Goal: Information Seeking & Learning: Learn about a topic

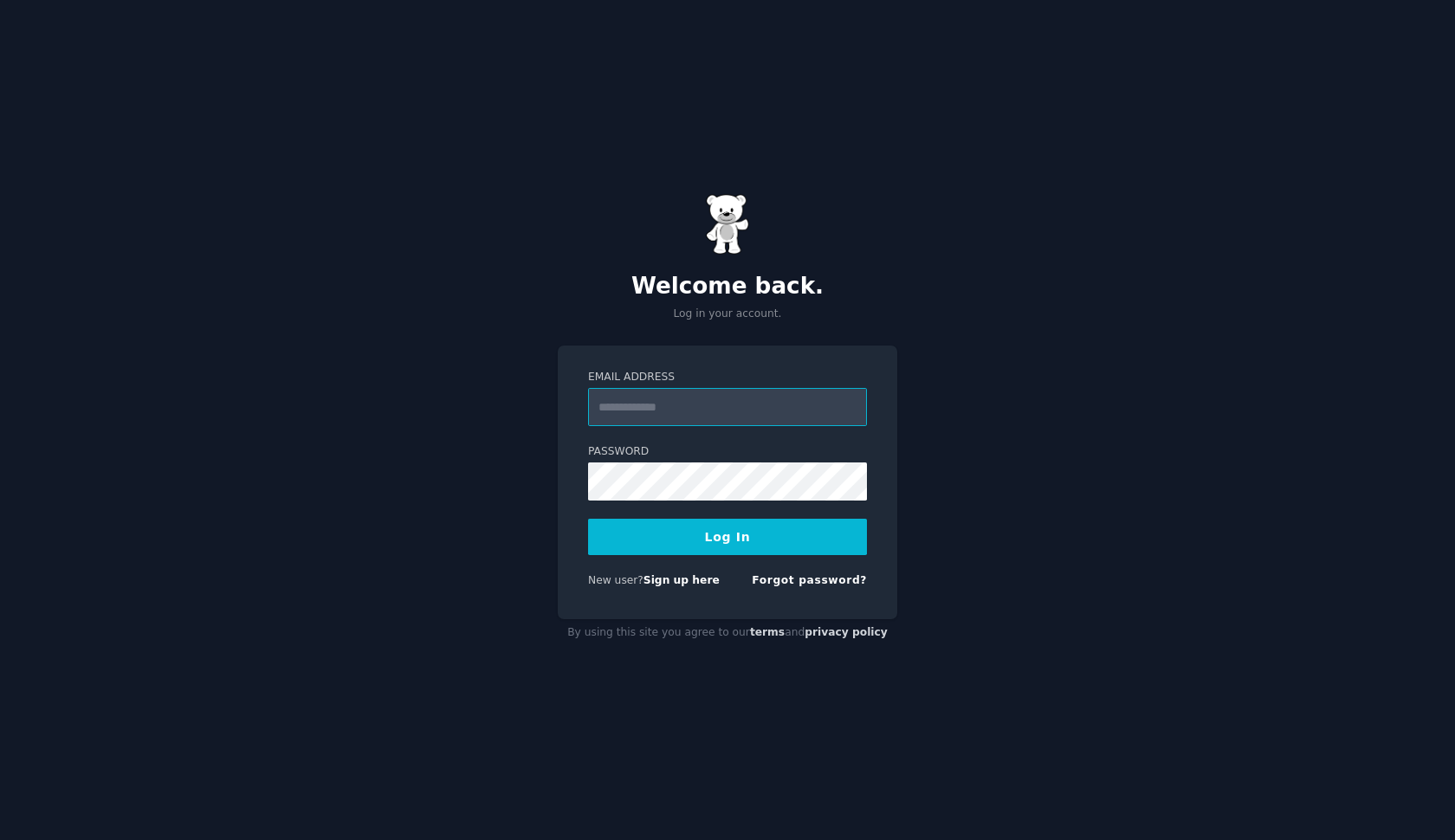
type input "**********"
click at [728, 536] on button "Log In" at bounding box center [728, 536] width 279 height 36
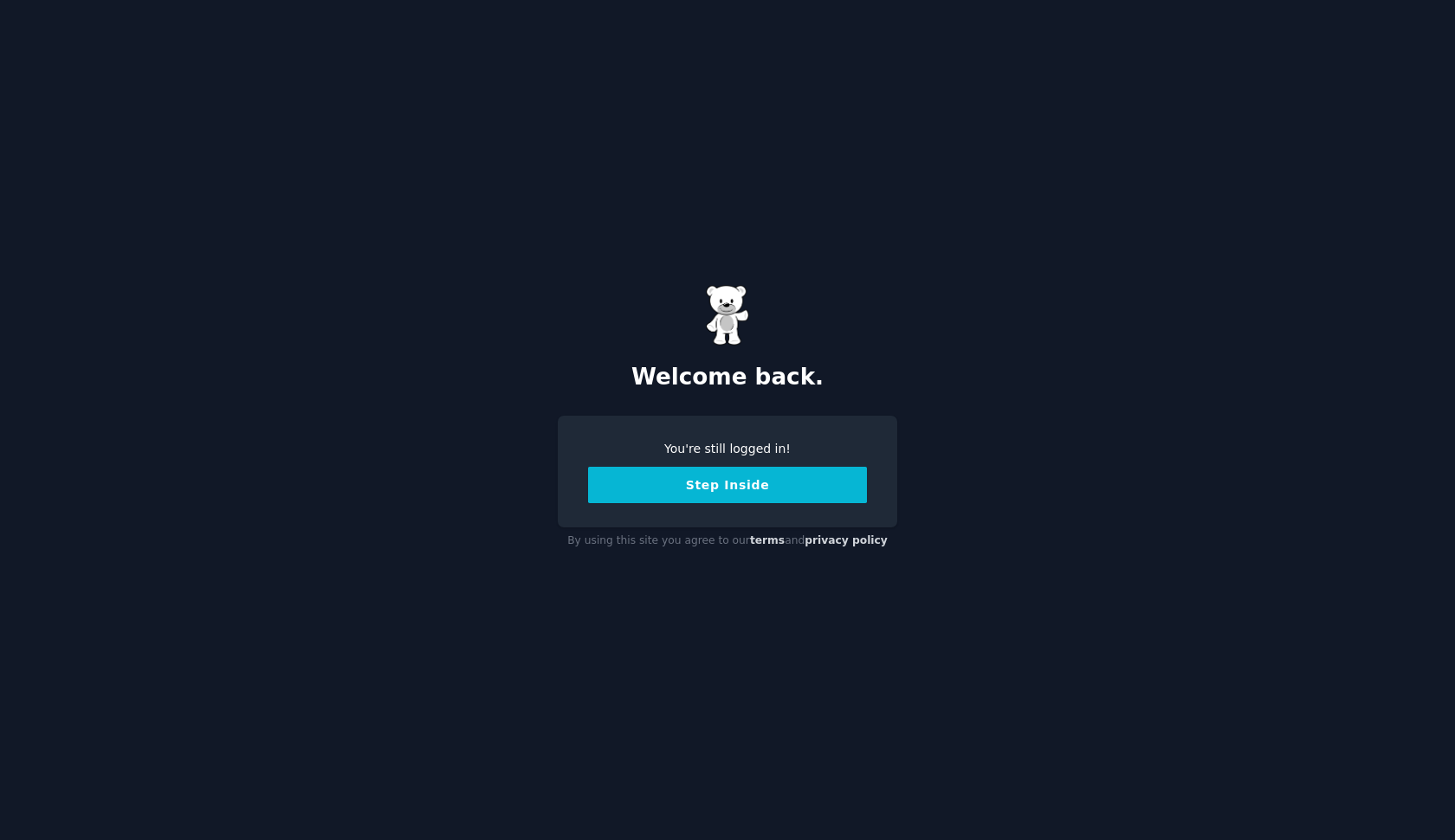
click at [846, 484] on button "Step Inside" at bounding box center [728, 484] width 279 height 36
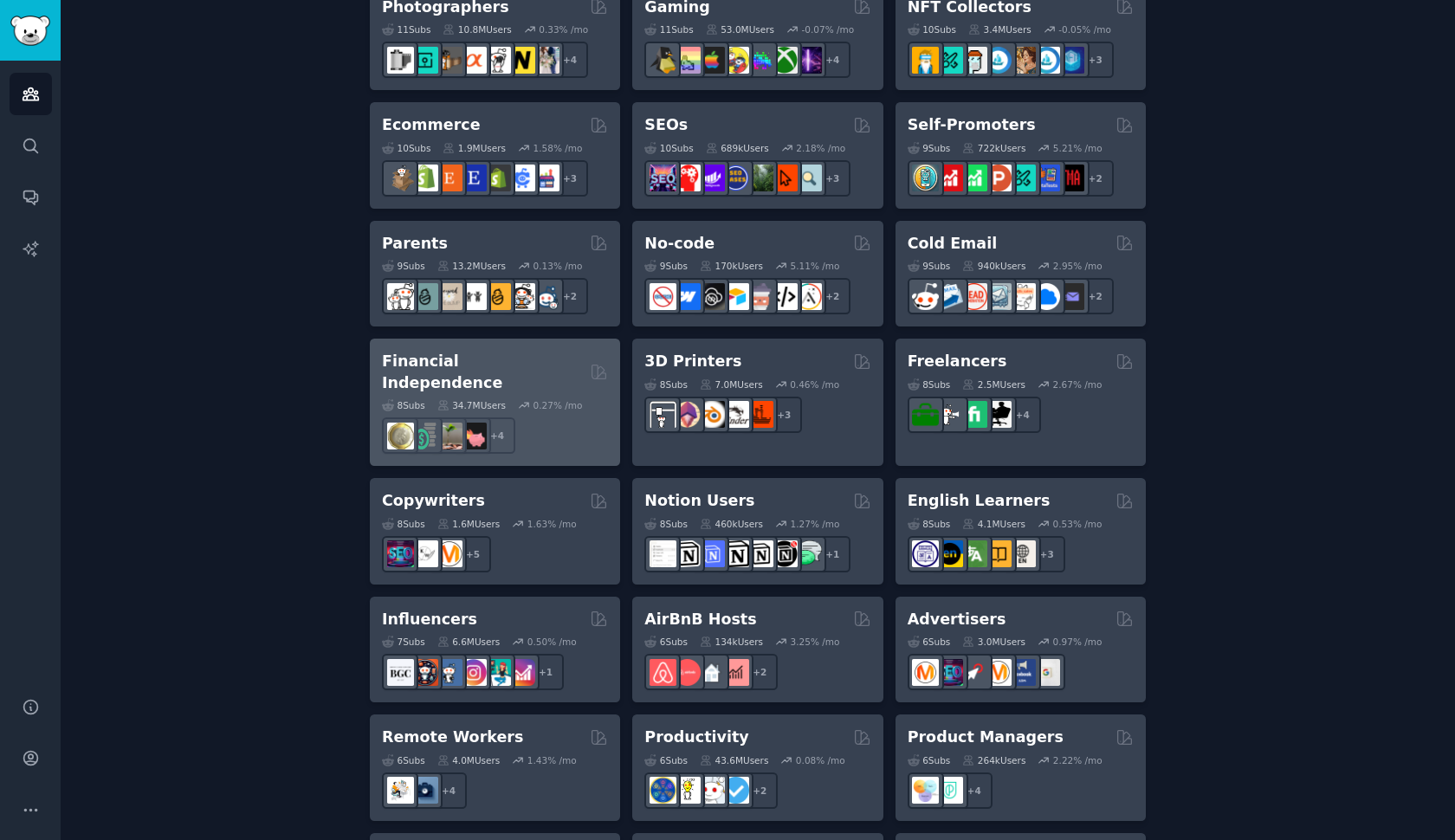
scroll to position [940, 0]
click at [501, 350] on h2 "Financial Independence" at bounding box center [483, 371] width 202 height 42
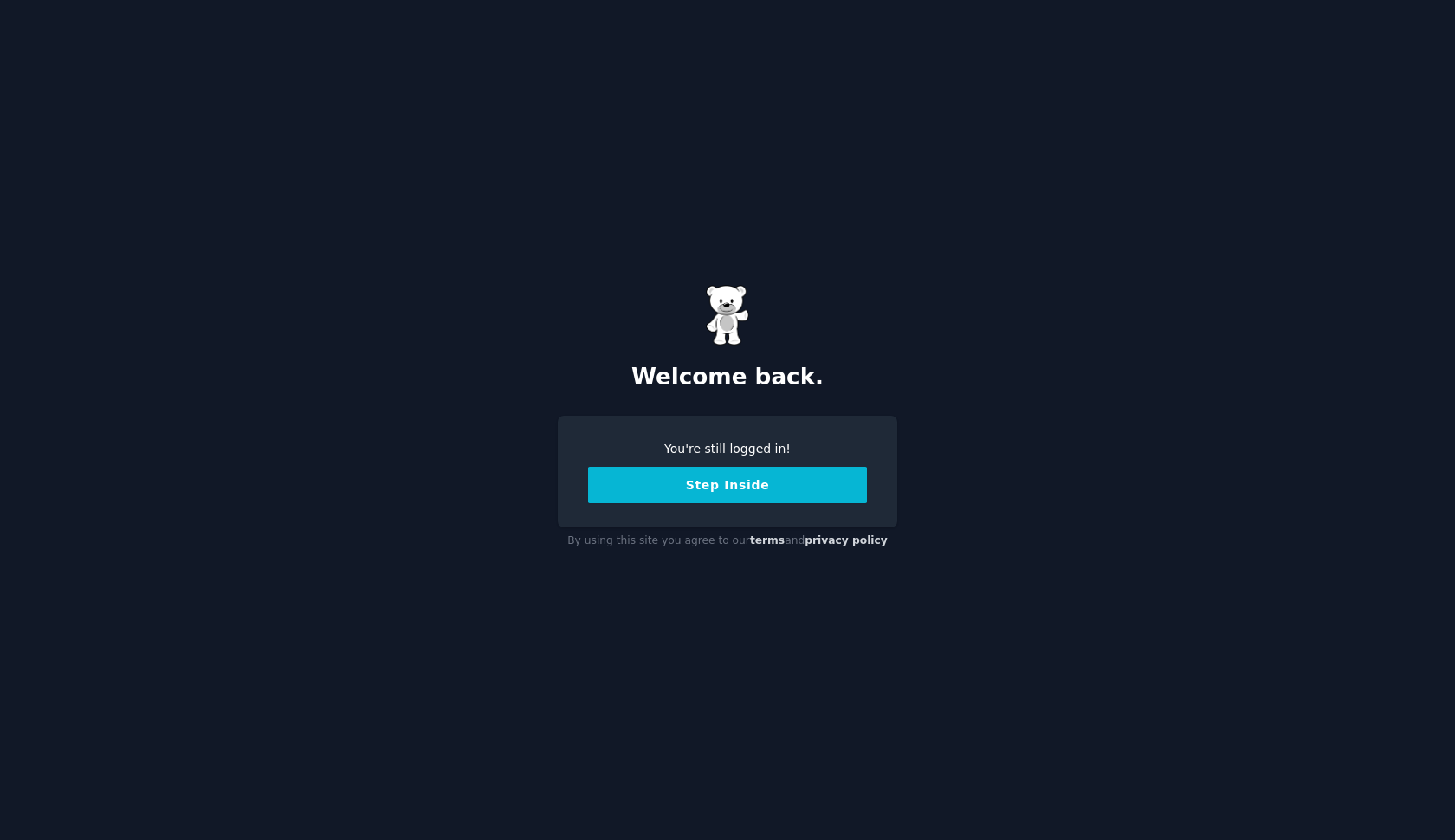
click at [729, 491] on button "Step Inside" at bounding box center [728, 484] width 279 height 36
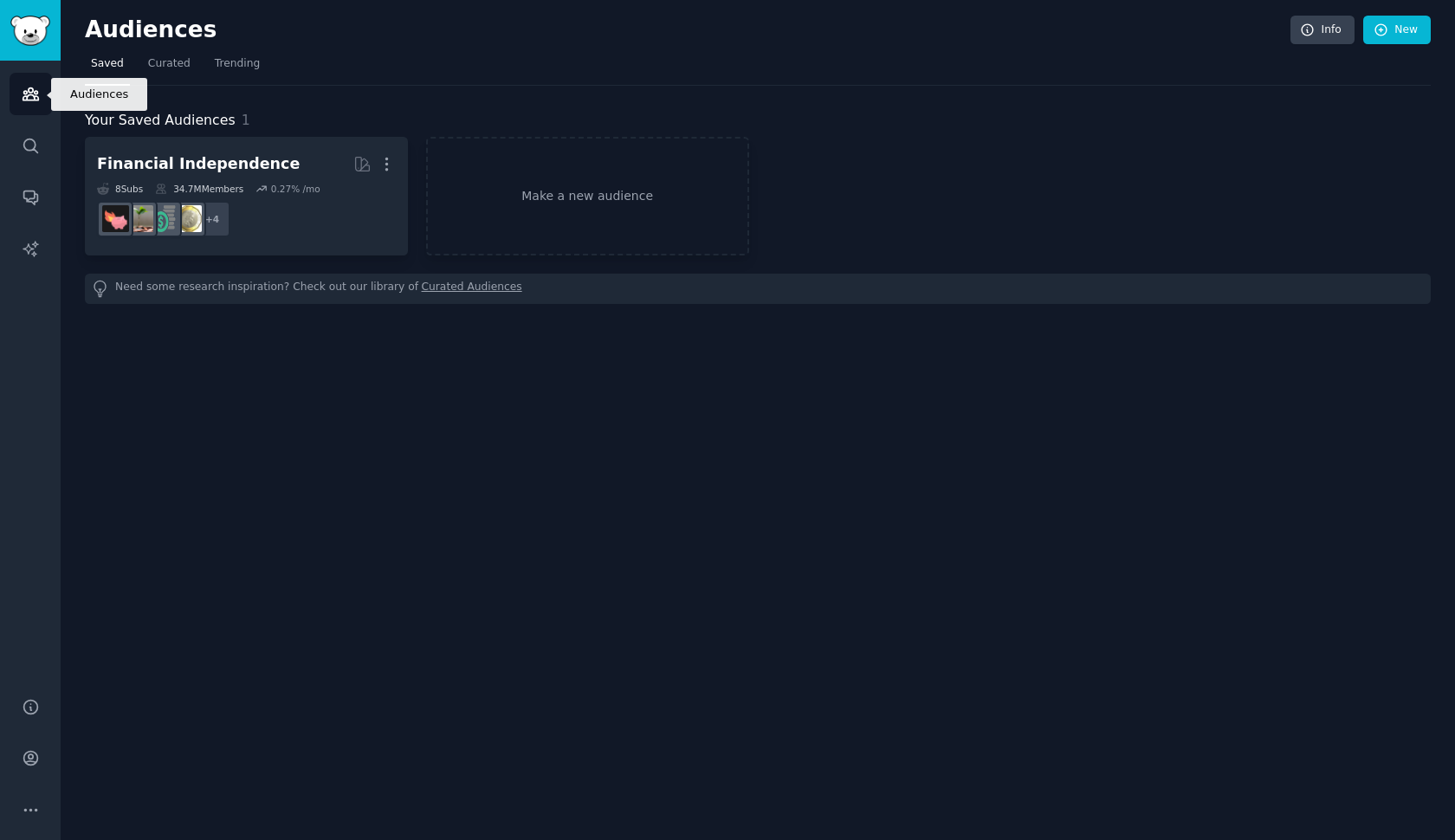
click at [41, 101] on link "Audiences" at bounding box center [31, 94] width 42 height 42
click at [26, 85] on icon "Sidebar" at bounding box center [31, 94] width 19 height 19
click at [28, 37] on img "Sidebar" at bounding box center [30, 31] width 40 height 30
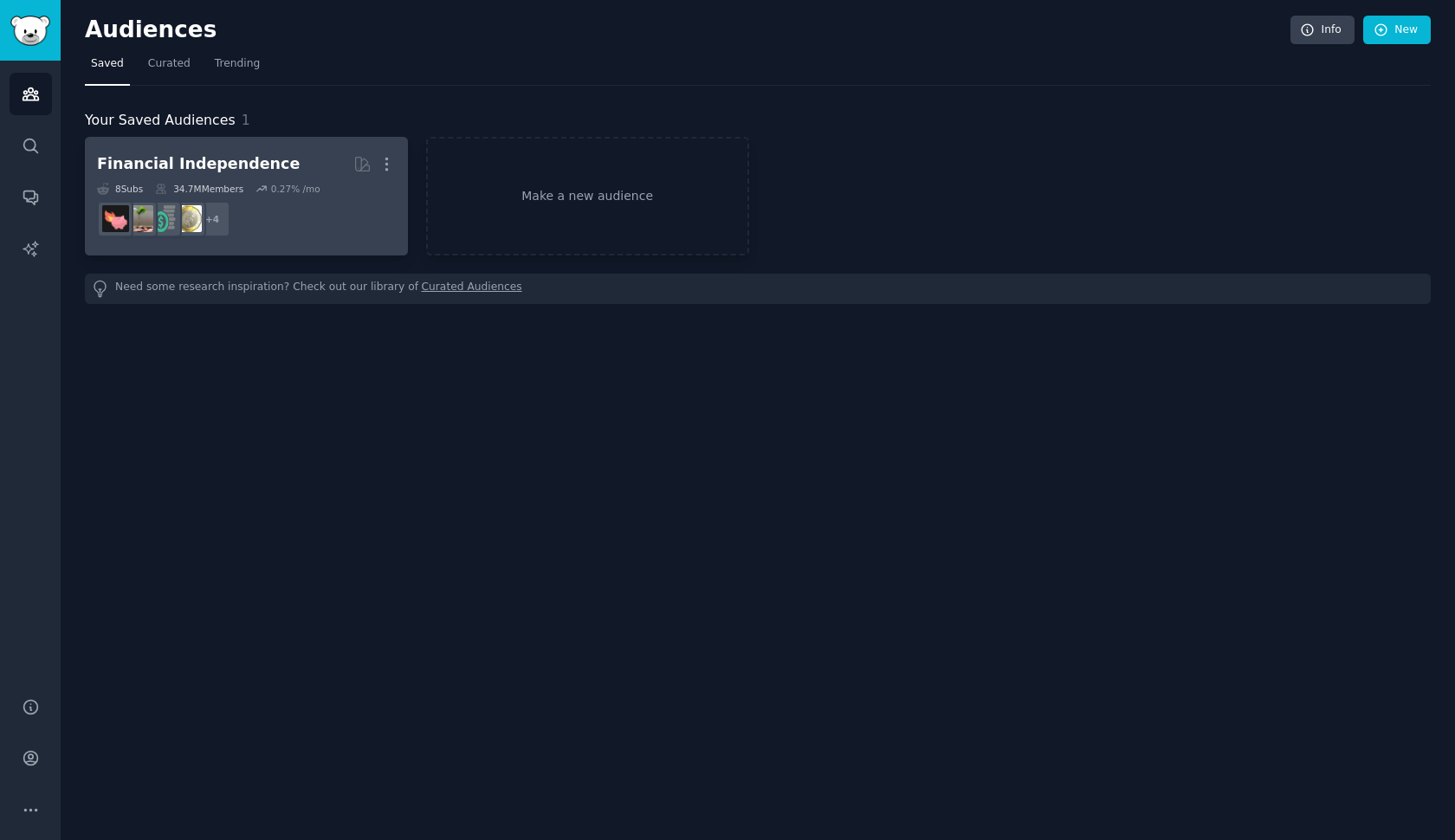
click at [236, 176] on h2 "Financial Independence More" at bounding box center [246, 164] width 299 height 30
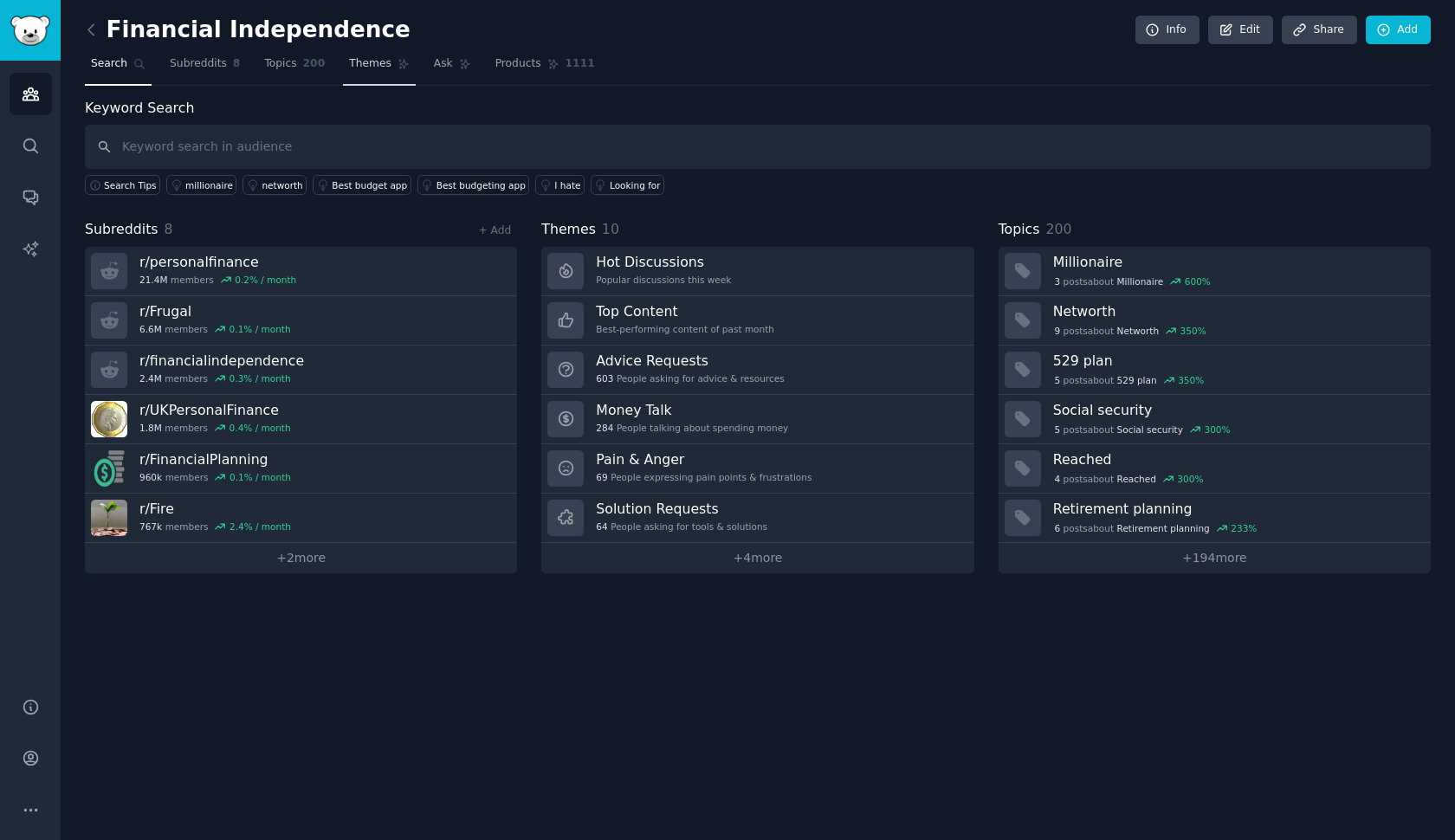
click at [371, 67] on span "Themes" at bounding box center [371, 64] width 42 height 16
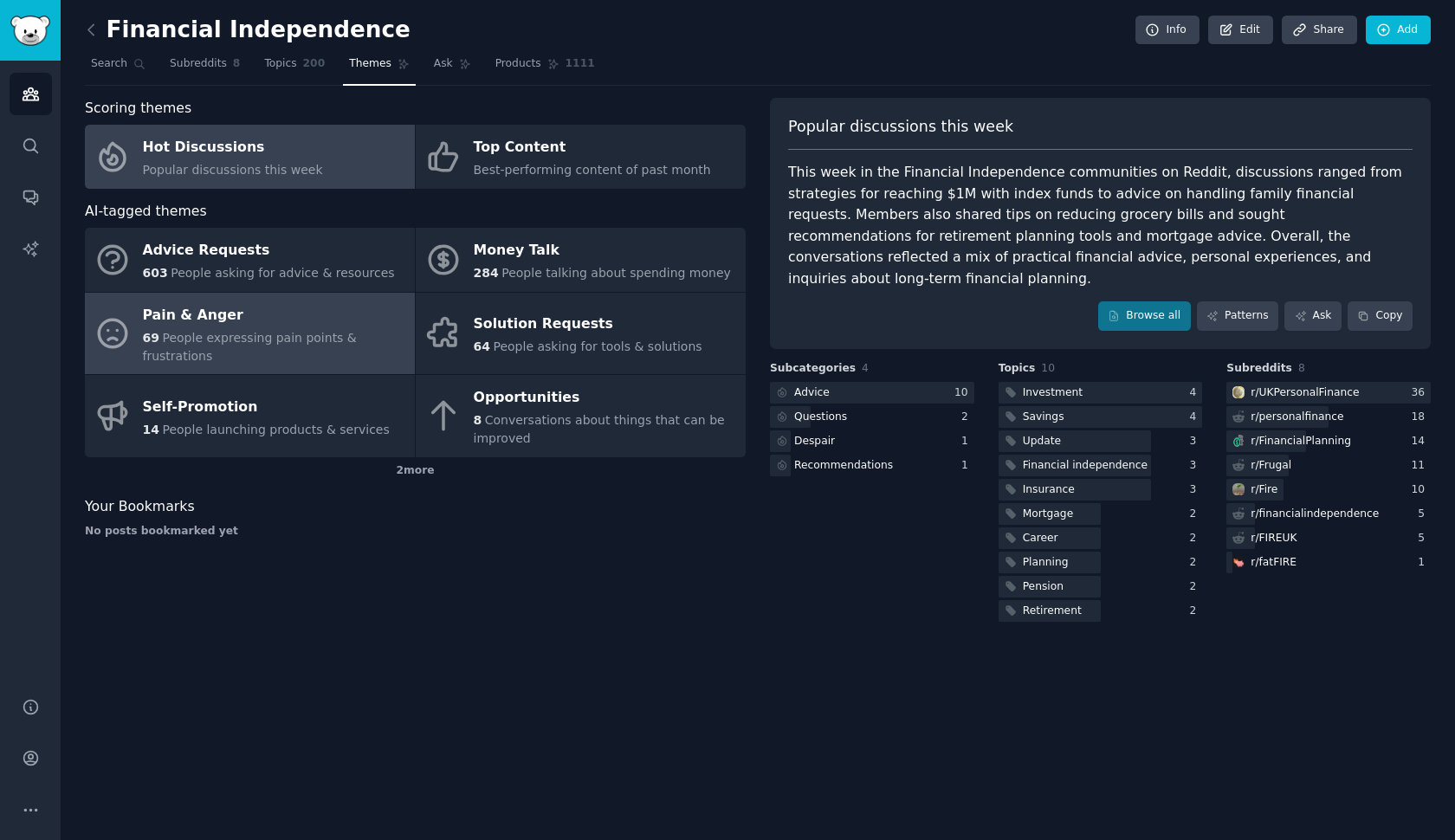
click at [368, 308] on div "Pain & Anger" at bounding box center [274, 315] width 263 height 27
